Goal: Information Seeking & Learning: Learn about a topic

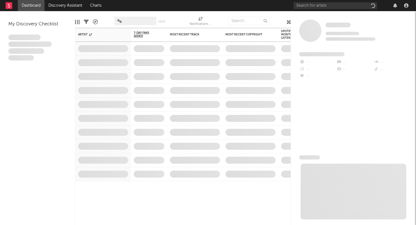
click at [222, 85] on div "Artist Notifications 7-Day Fans Added WoW % Change Most Recent Track Popularity…" at bounding box center [302, 113] width 455 height 170
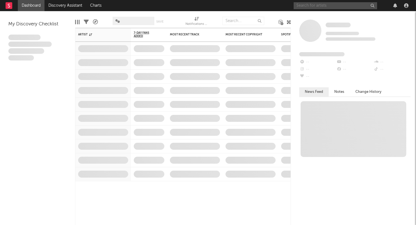
click at [317, 5] on input "text" at bounding box center [336, 5] width 84 height 7
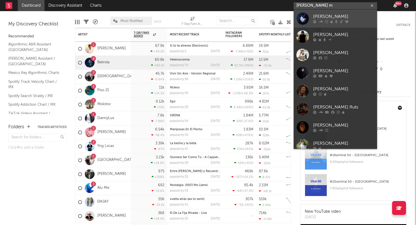
type input "[PERSON_NAME] m"
click at [319, 17] on div "[PERSON_NAME]" at bounding box center [343, 16] width 61 height 7
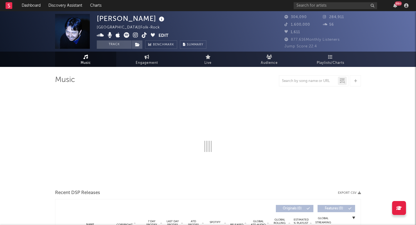
select select "6m"
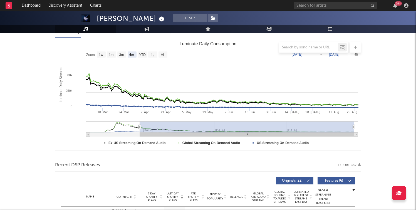
scroll to position [71, 0]
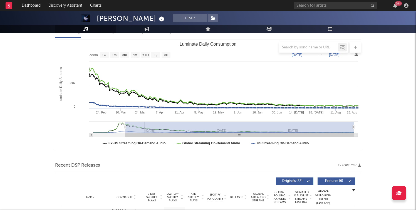
type input "[DATE]"
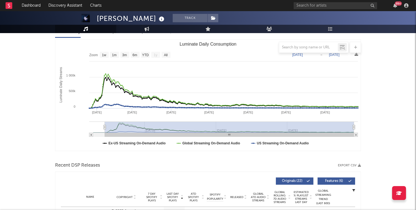
drag, startPoint x: 139, startPoint y: 127, endPoint x: 105, endPoint y: 127, distance: 34.2
click at [105, 127] on icon "Luminate Daily Consumption" at bounding box center [105, 127] width 2 height 4
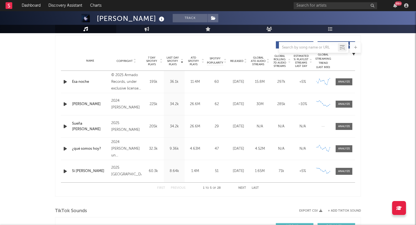
scroll to position [0, 0]
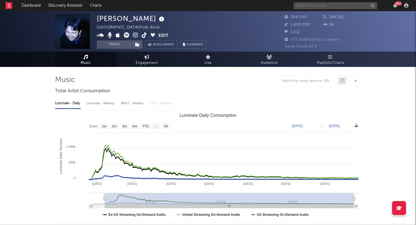
click at [357, 7] on input "text" at bounding box center [336, 5] width 84 height 7
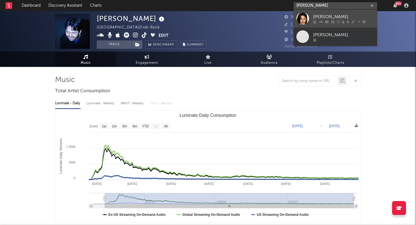
type input "[PERSON_NAME]"
click at [304, 18] on div at bounding box center [303, 18] width 13 height 13
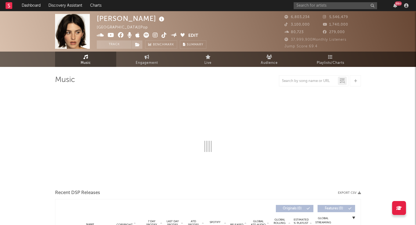
select select "6m"
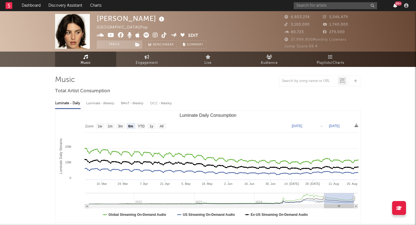
click at [395, 8] on icon "button" at bounding box center [396, 5] width 4 height 4
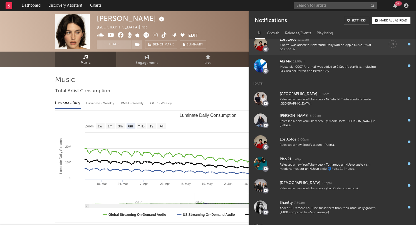
scroll to position [39, 0]
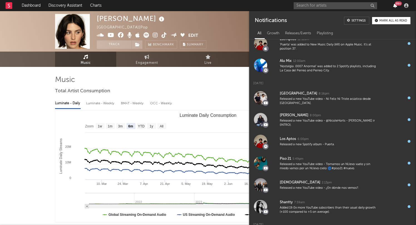
click at [395, 7] on icon "button" at bounding box center [396, 5] width 4 height 4
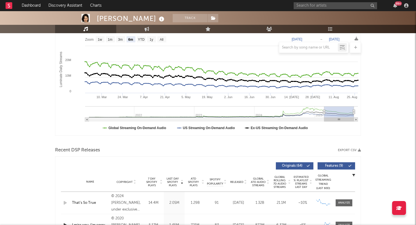
scroll to position [0, 0]
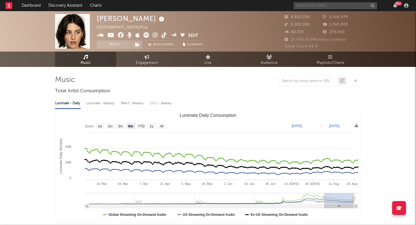
click at [307, 7] on input "text" at bounding box center [336, 5] width 84 height 7
